Goal: Task Accomplishment & Management: Use online tool/utility

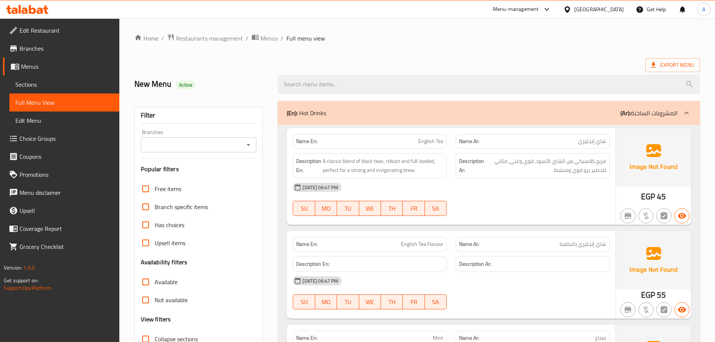
scroll to position [3029, 0]
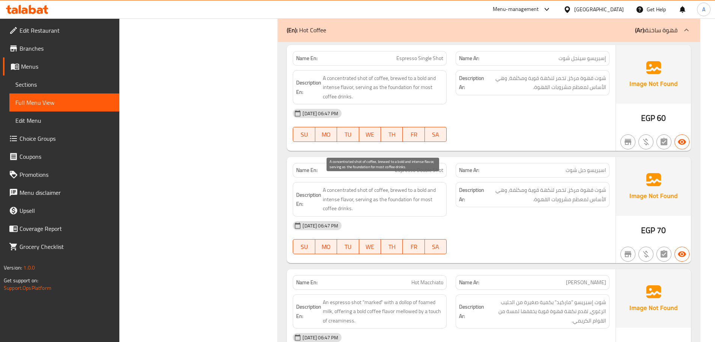
click at [405, 189] on span "A concentrated shot of coffee, brewed to a bold and intense flavor, serving as …" at bounding box center [383, 200] width 121 height 28
copy span "A concentrated shot of coffee, brewed to a bold and intense flavor, serving as …"
click at [516, 222] on div "[DATE] 06:47 PM" at bounding box center [451, 226] width 326 height 18
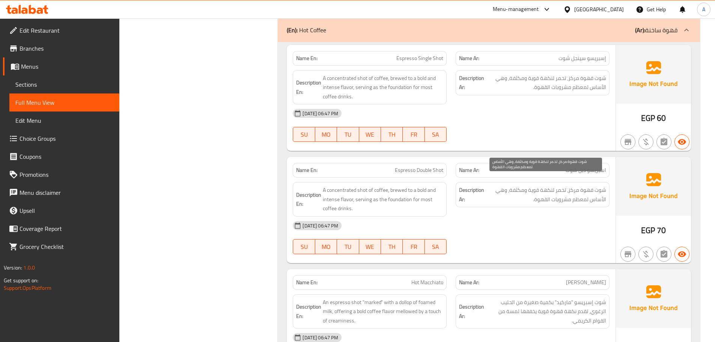
click at [556, 186] on span "شوت قهوة مركز، تخمر لنكهة قوية ومكثفة، وهي الأساس لمعظم مشروبات القهوة." at bounding box center [546, 195] width 121 height 18
copy div "شوت قهوة مركز، تخمر لنكهة قوية ومكثفة، وهي الأساس لمعظم مشروبات القهوة."
click at [498, 222] on div "[DATE] 06:47 PM" at bounding box center [451, 226] width 326 height 18
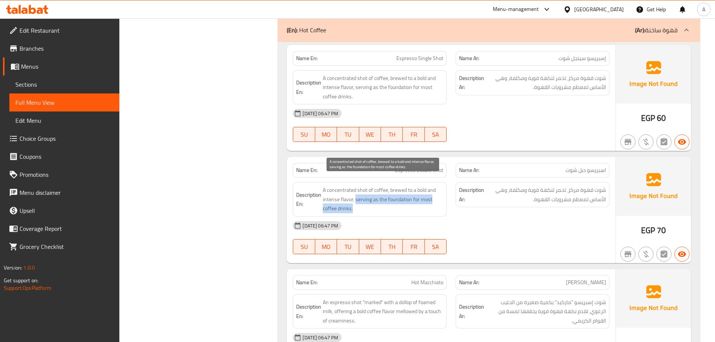
drag, startPoint x: 355, startPoint y: 189, endPoint x: 368, endPoint y: 200, distance: 16.3
click at [368, 200] on span "A concentrated shot of coffee, brewed to a bold and intense flavor, serving as …" at bounding box center [383, 200] width 121 height 28
copy span "serving as the foundation for most coffee drinks."
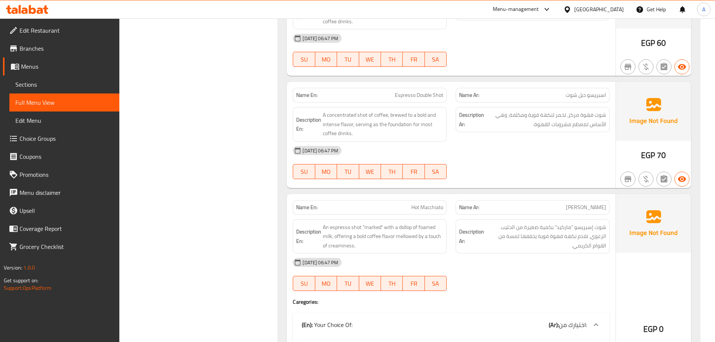
click at [581, 232] on span "شوت إسبريسو "ماركيد" بكمية صغيرة من الحليب الرغوي، تقدم نكهة قهوة قوية يخففها ل…" at bounding box center [546, 237] width 121 height 28
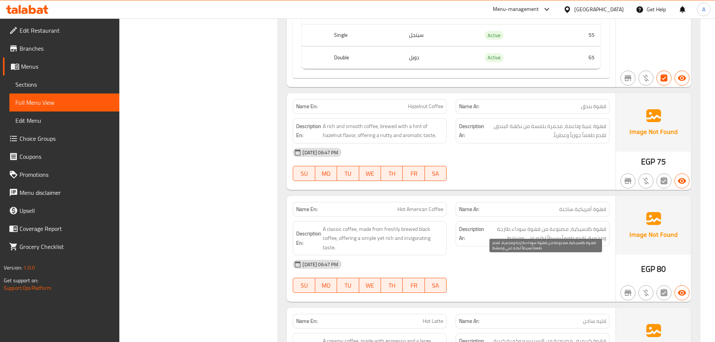
scroll to position [4799, 0]
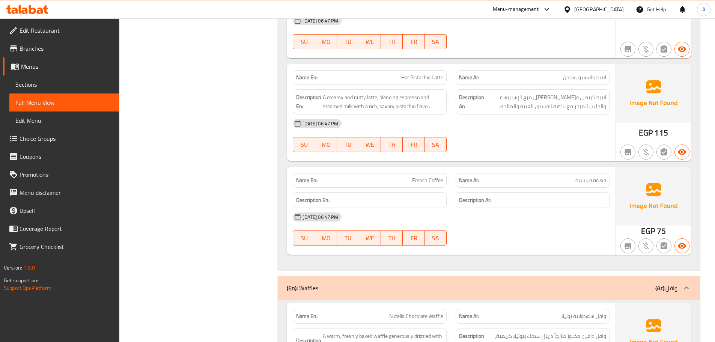
click at [324, 196] on strong "Description En:" at bounding box center [312, 200] width 33 height 9
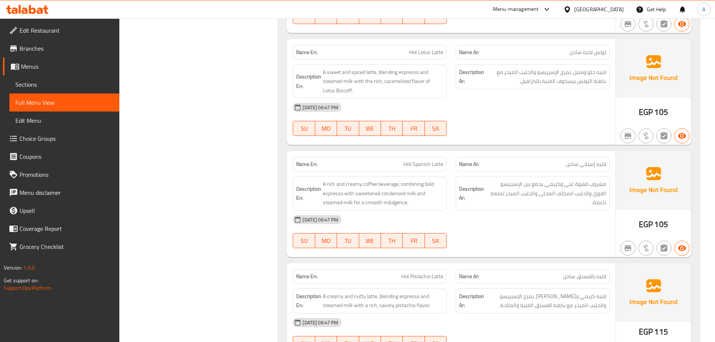
scroll to position [4649, 0]
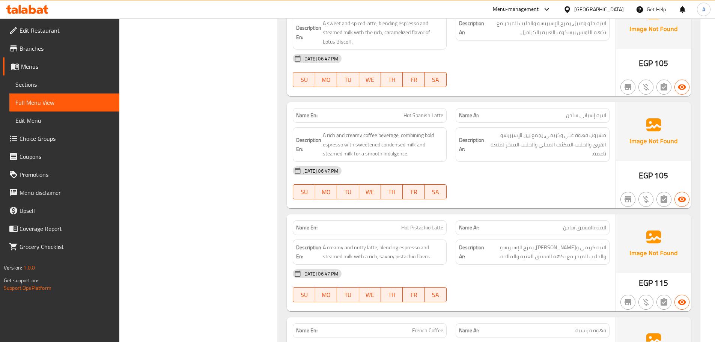
click at [496, 243] on span "لاتيه كريمي و[PERSON_NAME]، يمزج الإسبريسو والحليب المبخر مع نكهة الفستق الغنية…" at bounding box center [546, 252] width 121 height 18
click at [557, 250] on span "لاتيه كريمي و[PERSON_NAME]، يمزج الإسبريسو والحليب المبخر مع نكهة الفستق الغنية…" at bounding box center [546, 252] width 121 height 18
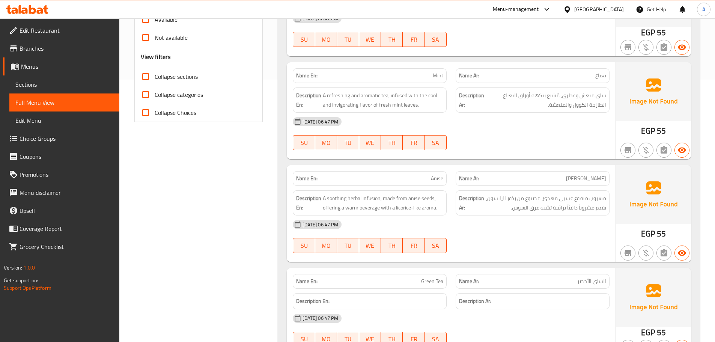
scroll to position [263, 0]
drag, startPoint x: 554, startPoint y: 209, endPoint x: 510, endPoint y: 207, distance: 44.4
click at [510, 207] on span "مشروب منقوع عشبي مهدئ، مصنوع من بذور اليانسون، يقدم مشروباً دافئاً برائحة تشبه …" at bounding box center [546, 202] width 121 height 18
click at [536, 211] on span "مشروب منقوع عشبي مهدئ، مصنوع من بذور اليانسون، يقدم مشروباً دافئاً برائحة تشبه …" at bounding box center [546, 202] width 121 height 18
drag, startPoint x: 380, startPoint y: 210, endPoint x: 443, endPoint y: 210, distance: 62.7
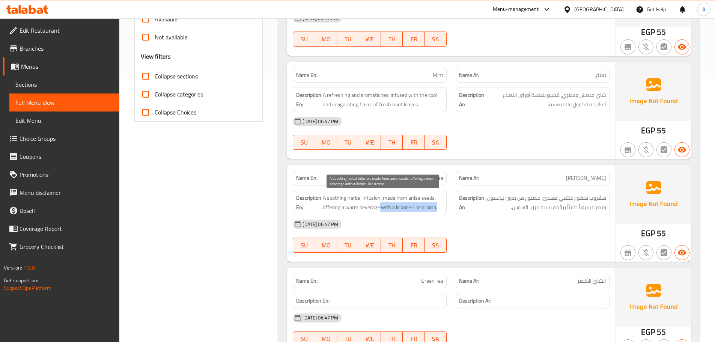
click at [442, 210] on span "A soothing herbal infusion, made from anise seeds, offering a warm beverage wit…" at bounding box center [383, 202] width 121 height 18
click at [418, 206] on span "A soothing herbal infusion, made from anise seeds, offering a warm beverage wit…" at bounding box center [383, 202] width 121 height 18
click at [429, 206] on span "A soothing herbal infusion, made from anise seeds, offering a warm beverage wit…" at bounding box center [383, 202] width 121 height 18
click at [395, 208] on span "A soothing herbal infusion, made from anise seeds, offering a warm beverage wit…" at bounding box center [383, 202] width 121 height 18
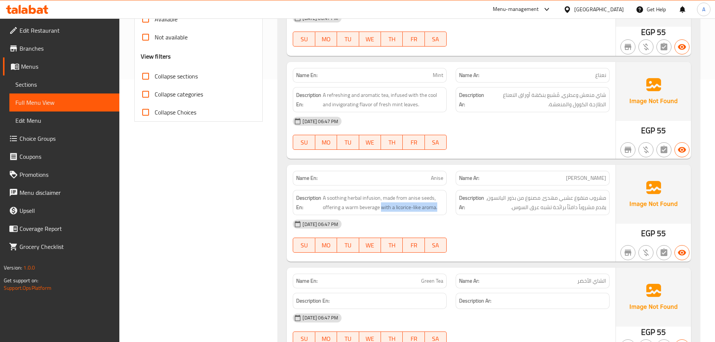
drag, startPoint x: 381, startPoint y: 208, endPoint x: 444, endPoint y: 208, distance: 63.5
click at [444, 208] on div "Description En: A soothing herbal infusion, made from anise seeds, offering a w…" at bounding box center [370, 202] width 154 height 25
click at [527, 201] on span "مشروب منقوع عشبي مهدئ، مصنوع من بذور اليانسون، يقدم مشروباً دافئاً برائحة تشبه …" at bounding box center [546, 202] width 121 height 18
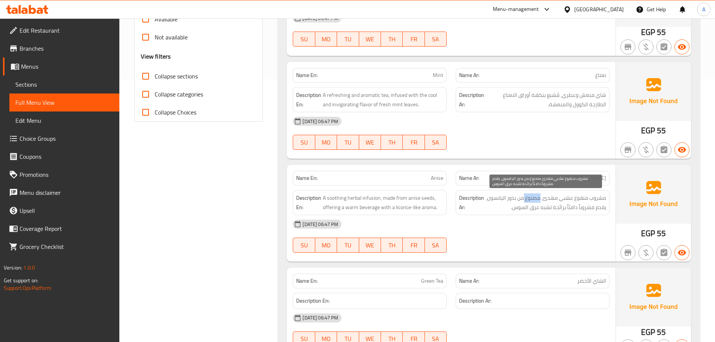
click at [527, 201] on span "مشروب منقوع عشبي مهدئ، مصنوع من بذور اليانسون، يقدم مشروباً دافئاً برائحة تشبه …" at bounding box center [546, 202] width 121 height 18
click at [582, 212] on span "مشروب منقوع عشبي مهدئ، مصنوع من بذور اليانسون، يقدم مشروباً دافئاً برائحة تشبه …" at bounding box center [546, 202] width 121 height 18
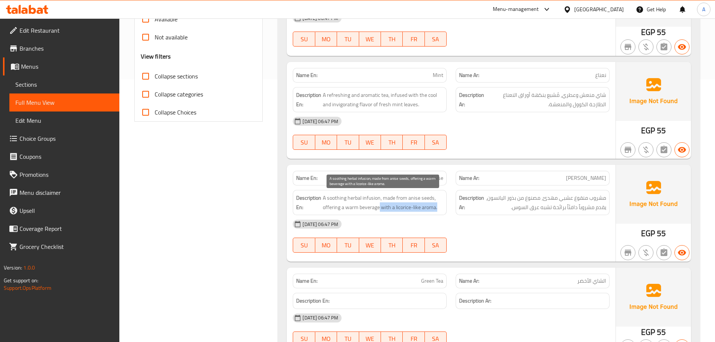
drag, startPoint x: 380, startPoint y: 210, endPoint x: 444, endPoint y: 209, distance: 63.8
click at [444, 209] on div "Description En: A soothing herbal infusion, made from anise seeds, offering a w…" at bounding box center [370, 202] width 154 height 25
copy span "with a licorice-like aroma."
click at [572, 253] on div at bounding box center [532, 252] width 163 height 9
click at [569, 232] on div "[DATE] 06:47 PM" at bounding box center [451, 224] width 326 height 18
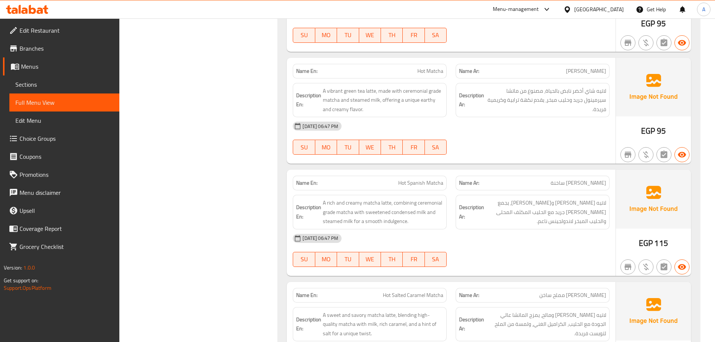
scroll to position [1202, 0]
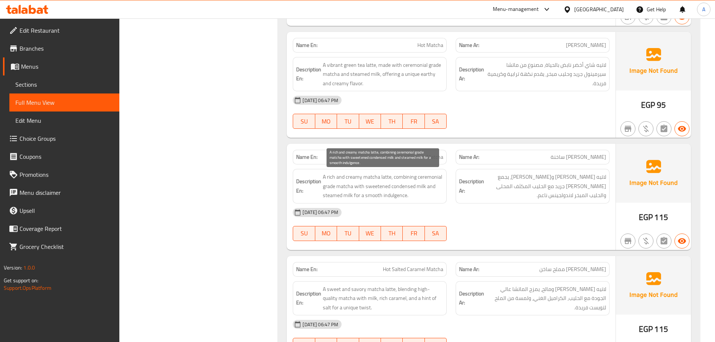
click at [387, 188] on span "A rich and creamy matcha latte, combining ceremonial grade matcha with sweetene…" at bounding box center [383, 186] width 121 height 28
copy span "A rich and creamy matcha latte, combining ceremonial grade matcha with sweetene…"
click at [545, 212] on div "[DATE] 06:47 PM" at bounding box center [451, 213] width 326 height 18
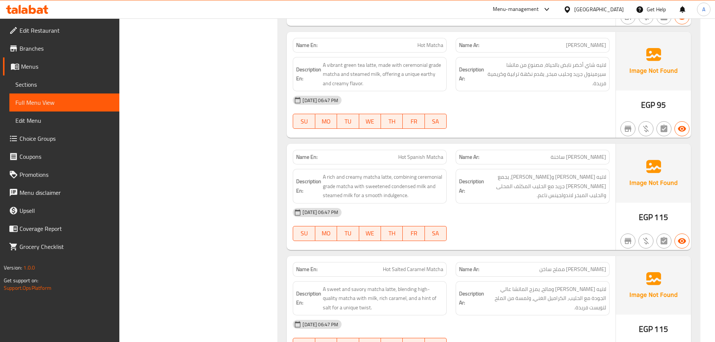
click at [557, 235] on div "[DATE] 06:47 PM SU MO TU WE TH FR SA" at bounding box center [451, 225] width 326 height 42
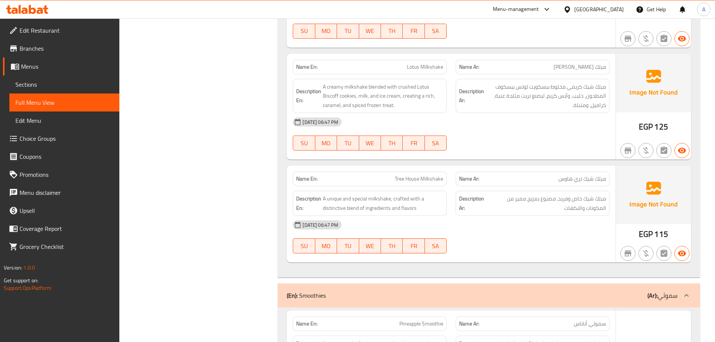
scroll to position [11735, 0]
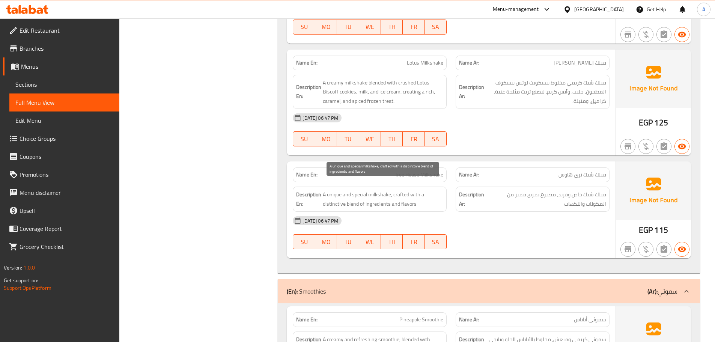
click at [360, 194] on span "A unique and special milkshake, crafted with a distinctive blend of ingredients…" at bounding box center [383, 199] width 121 height 18
copy span "A unique and special milkshake, crafted with a distinctive blend of ingredients…"
click at [487, 199] on div "Description Ar: ميلك شيك خاص وفريد، مصنوع بمزيج مميز من المكونات والنكهات" at bounding box center [533, 199] width 154 height 25
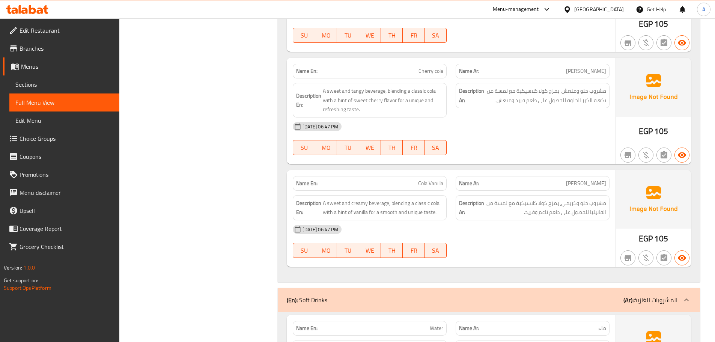
scroll to position [13338, 0]
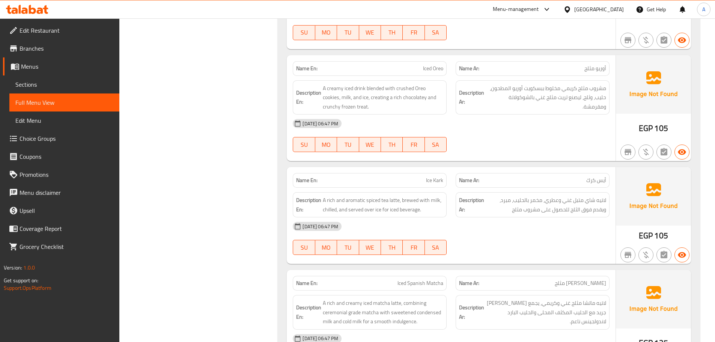
scroll to position [776, 0]
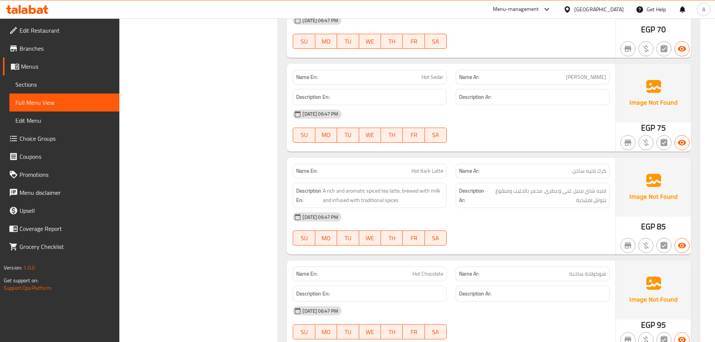
click at [547, 210] on div "[DATE] 06:47 PM" at bounding box center [451, 217] width 326 height 18
click at [492, 219] on div "[DATE] 06:47 PM" at bounding box center [451, 217] width 326 height 18
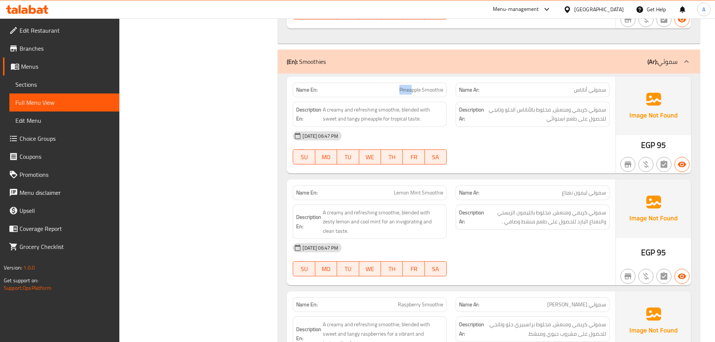
scroll to position [11987, 0]
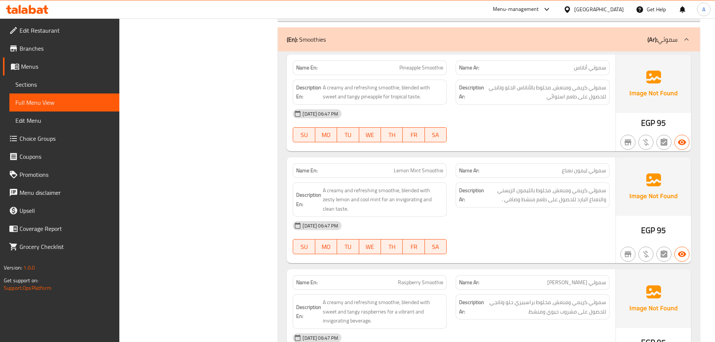
click at [558, 186] on span "سموثي كريمي ومنعش، مخلوط بالليمون الزيستي والنعناع البارد للحصول على طعم منشط و…" at bounding box center [546, 195] width 121 height 18
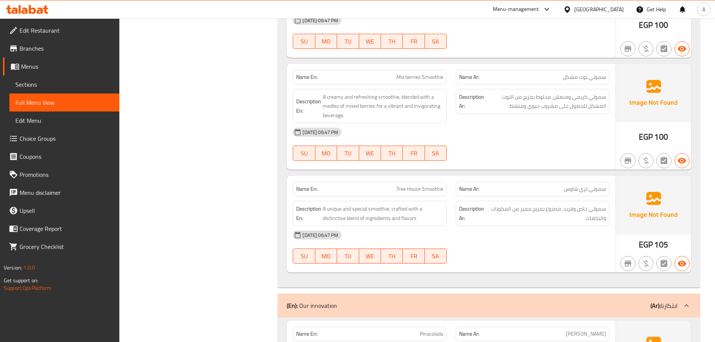
scroll to position [12963, 0]
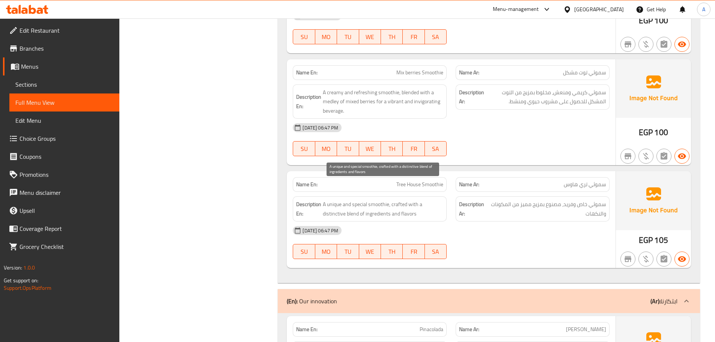
click at [369, 200] on span "A unique and special smoothie, crafted with a distinctive blend of ingredients …" at bounding box center [383, 209] width 121 height 18
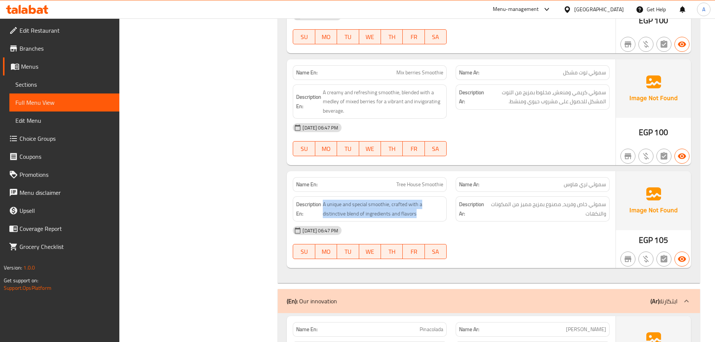
copy span "A unique and special smoothie, crafted with a distinctive blend of ingredients …"
click at [523, 222] on div "[DATE] 06:47 PM" at bounding box center [451, 231] width 326 height 18
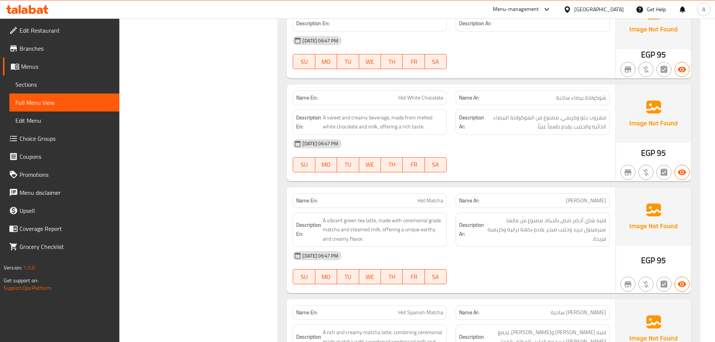
scroll to position [0, 0]
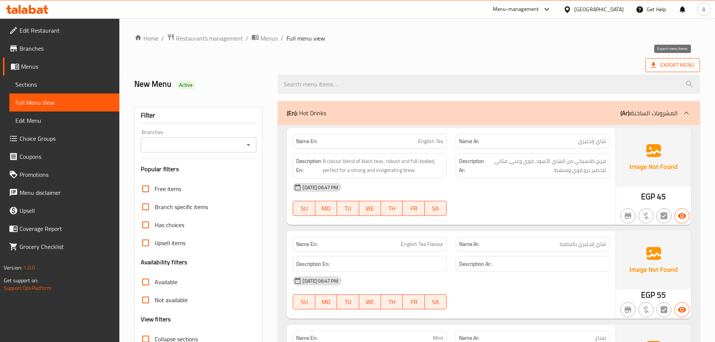
click at [675, 64] on span "Export Menu" at bounding box center [673, 64] width 43 height 9
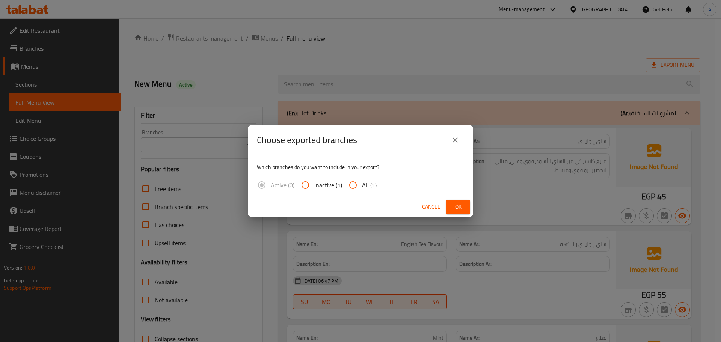
click at [352, 183] on input "All (1)" at bounding box center [353, 185] width 18 height 18
radio input "true"
click at [459, 205] on span "Ok" at bounding box center [458, 206] width 12 height 9
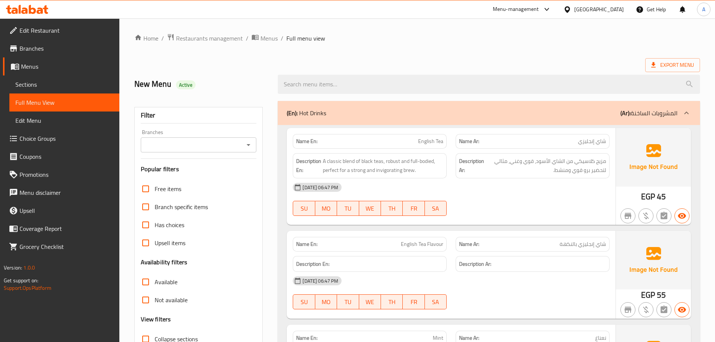
scroll to position [5734, 0]
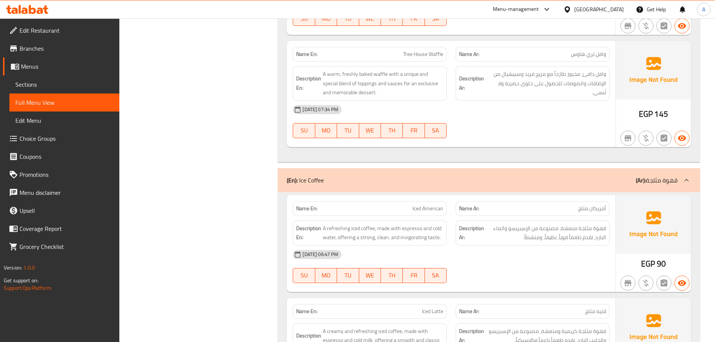
click at [550, 216] on div "Description Ar: قهوة مثلجة منعشة، مصنوعة من الإسبريسو والماء البارد، تقدم طعماً…" at bounding box center [532, 233] width 163 height 34
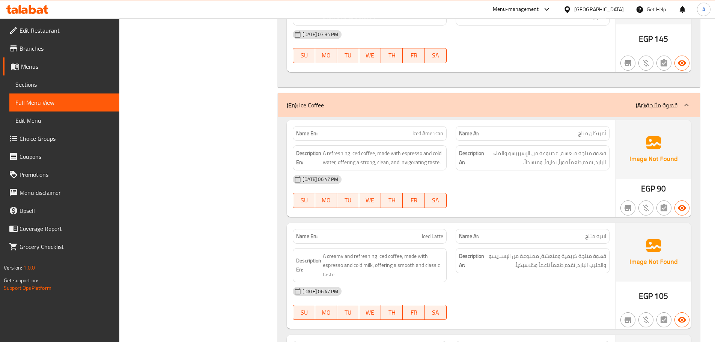
scroll to position [5846, 0]
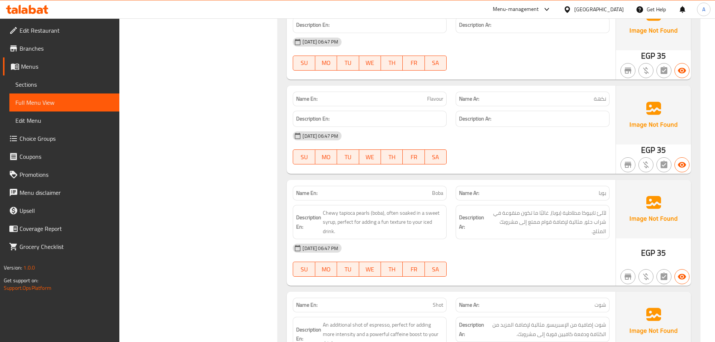
scroll to position [10052, 0]
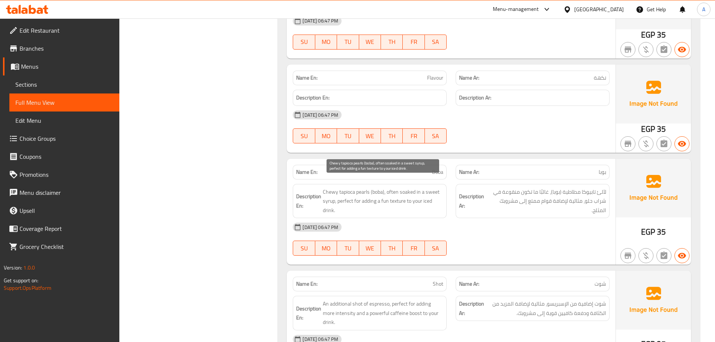
click at [409, 190] on span "Chewy tapioca pearls (boba), often soaked in a sweet syrup, perfect for adding …" at bounding box center [383, 201] width 121 height 28
copy span "Chewy tapioca pearls (boba), often soaked in a sweet syrup, perfect for adding …"
click at [439, 168] on span "Boba" at bounding box center [437, 172] width 11 height 8
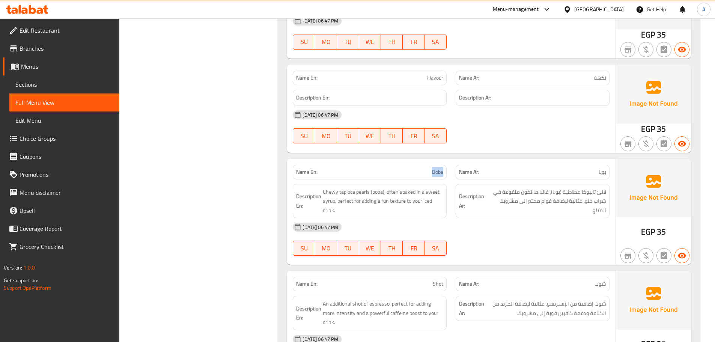
click at [439, 168] on span "Boba" at bounding box center [437, 172] width 11 height 8
copy span "Boba"
click at [393, 187] on span "Chewy tapioca pearls (boba), often soaked in a sweet syrup, perfect for adding …" at bounding box center [383, 201] width 121 height 28
drag, startPoint x: 393, startPoint y: 183, endPoint x: 436, endPoint y: 251, distance: 81.4
click at [394, 187] on span "Chewy tapioca pearls (boba), often soaked in a sweet syrup, perfect for adding …" at bounding box center [383, 201] width 121 height 28
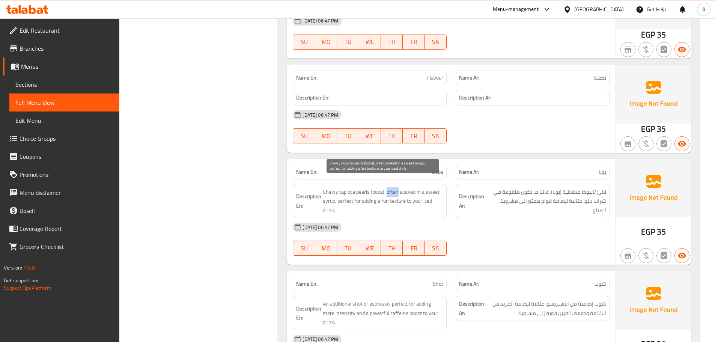
copy span "often"
click at [523, 237] on div "[DATE] 06:47 PM SU MO TU WE TH FR SA" at bounding box center [451, 239] width 326 height 42
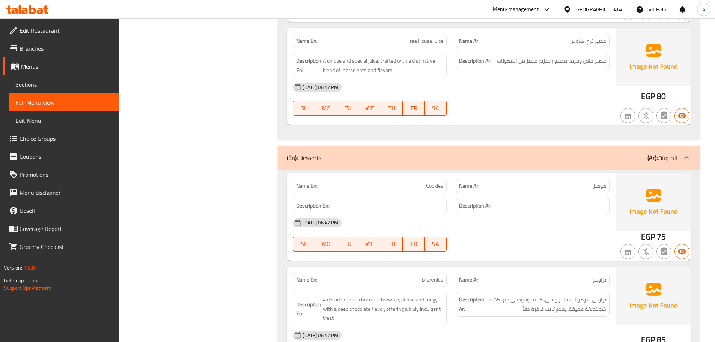
scroll to position [14625, 0]
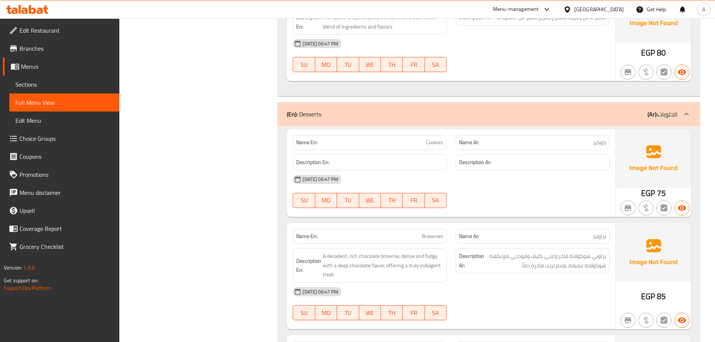
click at [575, 170] on div "[DATE] 06:47 PM" at bounding box center [451, 179] width 326 height 18
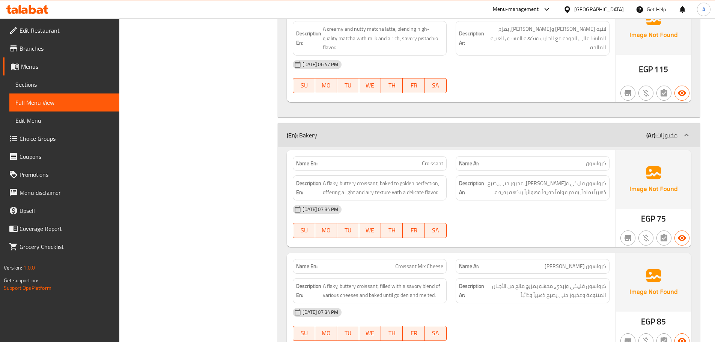
scroll to position [1613, 0]
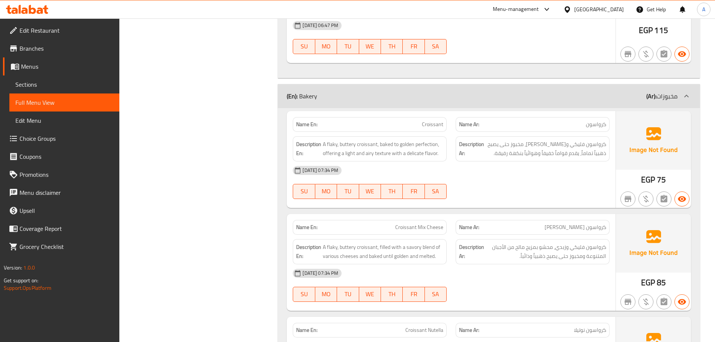
click at [593, 168] on div "[DATE] 07:34 PM" at bounding box center [451, 170] width 326 height 18
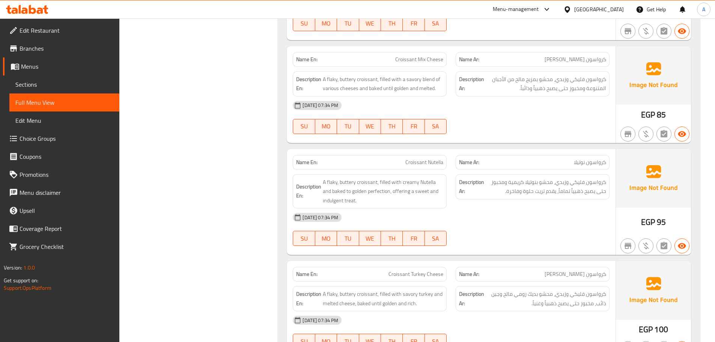
scroll to position [1801, 0]
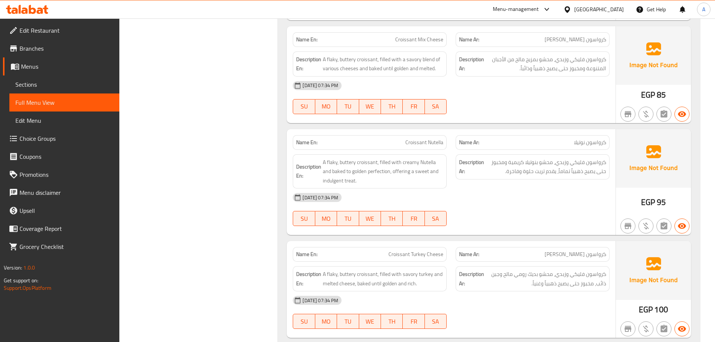
click at [409, 134] on div "Name En: Croissant Nutella" at bounding box center [369, 143] width 163 height 24
drag, startPoint x: 409, startPoint y: 134, endPoint x: 412, endPoint y: 169, distance: 34.6
click at [410, 134] on div "Name En: Croissant Nutella" at bounding box center [369, 143] width 163 height 24
click at [420, 142] on span "Croissant Nutella" at bounding box center [425, 143] width 38 height 8
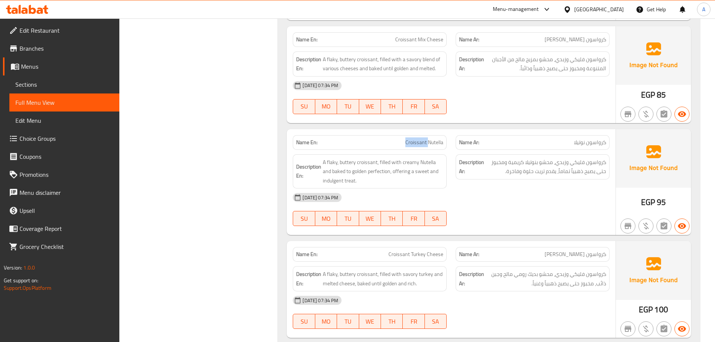
click at [420, 142] on span "Croissant Nutella" at bounding box center [425, 143] width 38 height 8
click at [505, 202] on div "[DATE] 07:34 PM" at bounding box center [451, 198] width 326 height 18
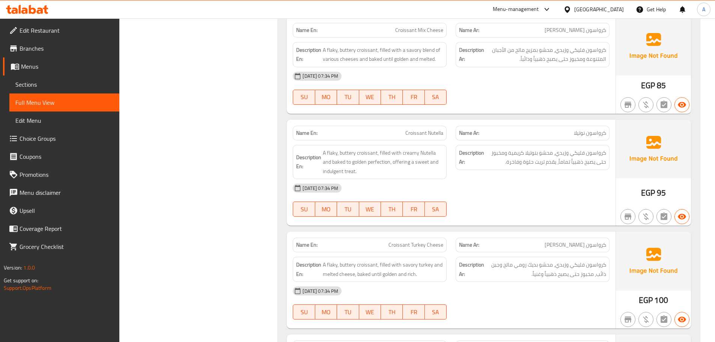
scroll to position [1838, 0]
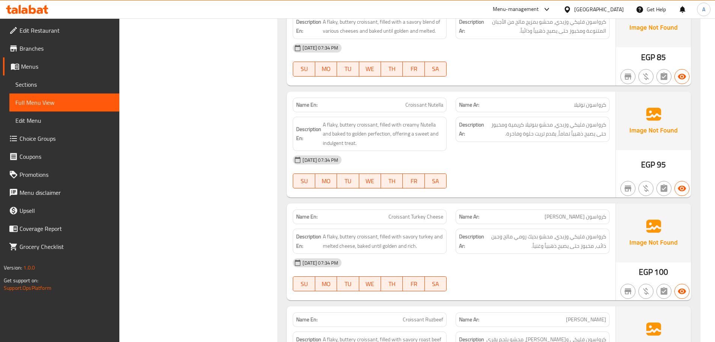
click at [407, 214] on span "Croissant Turkey Cheese" at bounding box center [416, 217] width 55 height 8
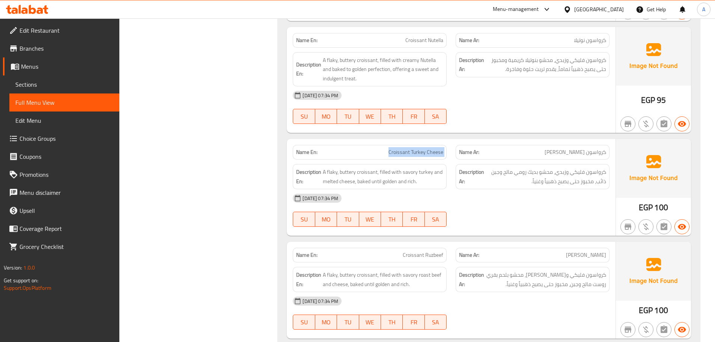
scroll to position [1988, 0]
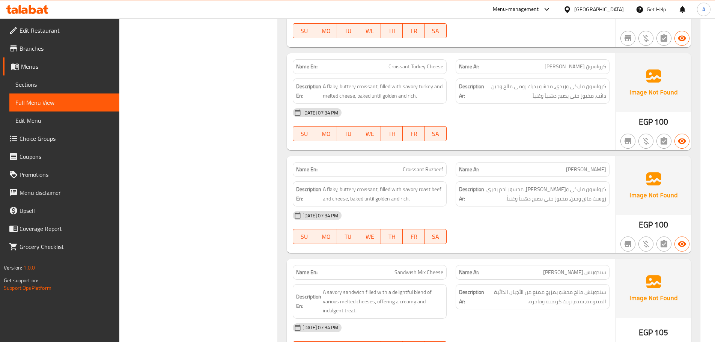
click at [455, 179] on div "Description Ar: [PERSON_NAME] وزبدي، محشو بلحم بقري روست مالح وجبن، مخبوز حتى ي…" at bounding box center [532, 194] width 163 height 34
drag, startPoint x: 392, startPoint y: 166, endPoint x: 463, endPoint y: 166, distance: 70.6
click at [463, 166] on div "Name En: Croissant Ruzbeef Name Ar: [PERSON_NAME]" at bounding box center [451, 170] width 326 height 24
click at [399, 172] on p "Name En: Croissant Ruzbeef" at bounding box center [369, 170] width 147 height 8
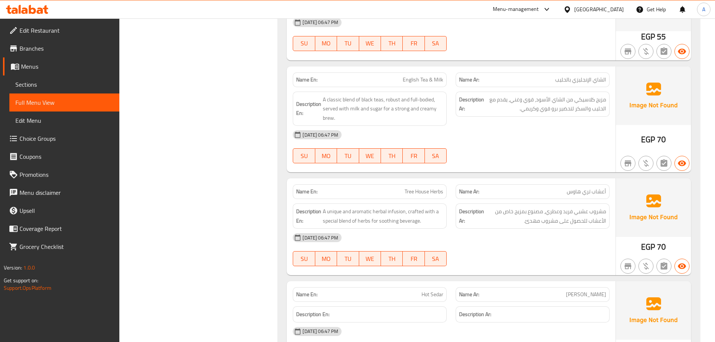
scroll to position [0, 0]
